Goal: Task Accomplishment & Management: Manage account settings

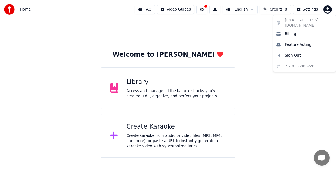
click at [326, 9] on html "Home FAQ Video Guides English Credits 8 Settings Welcome to Youka Library Acces…" at bounding box center [168, 79] width 336 height 158
click at [290, 53] on span "Sign Out" at bounding box center [293, 55] width 16 height 5
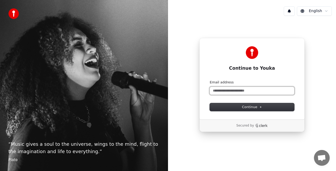
click at [246, 89] on input "Email address" at bounding box center [252, 91] width 85 height 8
click at [232, 90] on input "Email address" at bounding box center [252, 91] width 85 height 8
click at [219, 90] on input "Email address" at bounding box center [252, 91] width 85 height 8
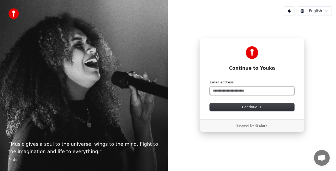
click at [220, 91] on input "Email address" at bounding box center [252, 91] width 85 height 8
drag, startPoint x: 149, startPoint y: 170, endPoint x: 67, endPoint y: 155, distance: 83.5
click at [67, 155] on p "“ Music gives a soul to the universe, wings to the mind, flight to the imaginat…" at bounding box center [83, 147] width 151 height 15
type input "*"
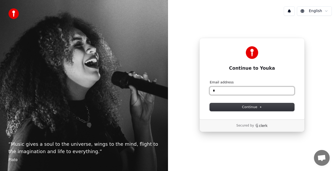
click at [224, 89] on input "*" at bounding box center [252, 91] width 85 height 8
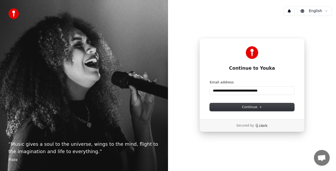
click at [250, 153] on div "**********" at bounding box center [252, 85] width 168 height 171
click at [244, 107] on span "Continue" at bounding box center [252, 107] width 20 height 5
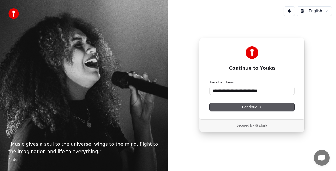
type input "**********"
